Goal: Navigation & Orientation: Go to known website

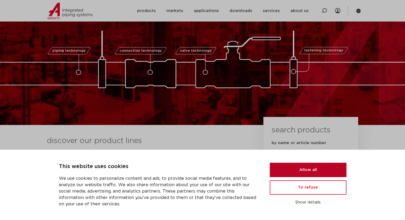
click at [311, 172] on button "Allow all" at bounding box center [307, 170] width 77 height 14
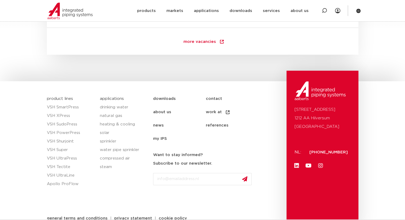
scroll to position [783, 0]
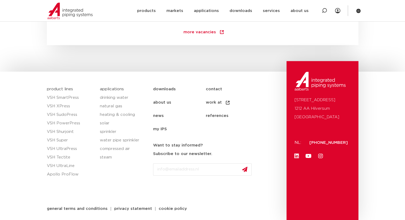
click at [294, 155] on icon at bounding box center [296, 155] width 5 height 5
click at [66, 12] on img at bounding box center [69, 11] width 45 height 16
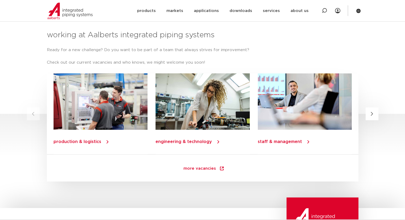
scroll to position [745, 0]
